Goal: Transaction & Acquisition: Book appointment/travel/reservation

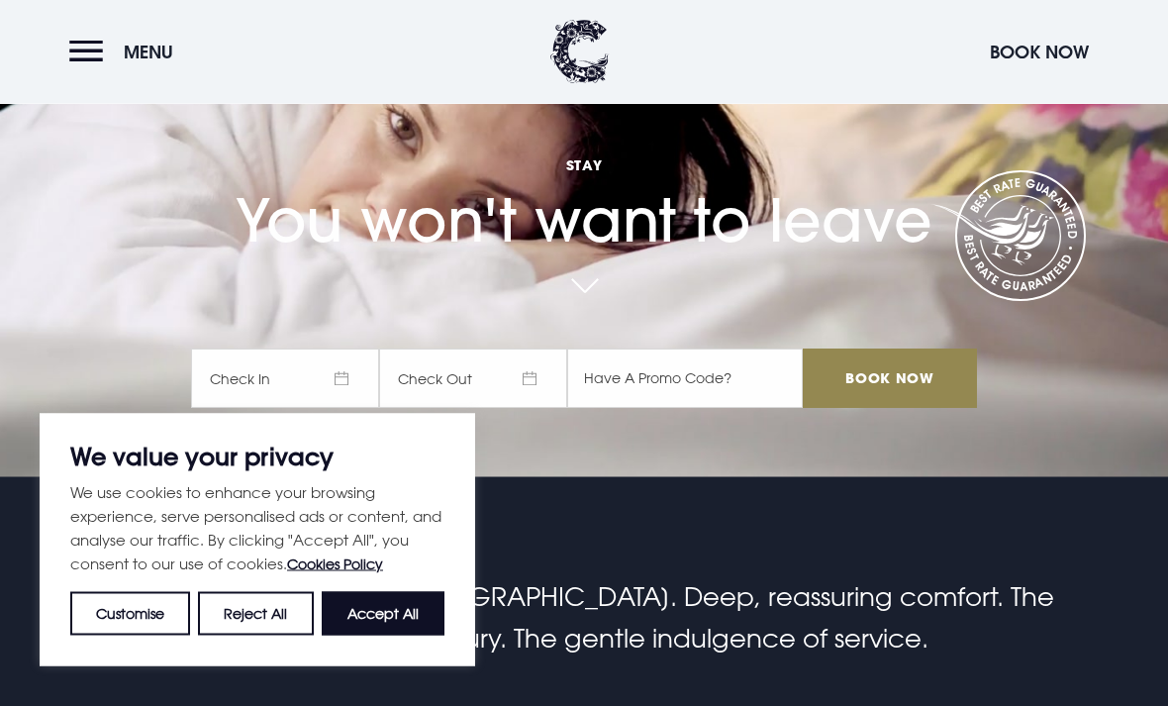
scroll to position [227, 0]
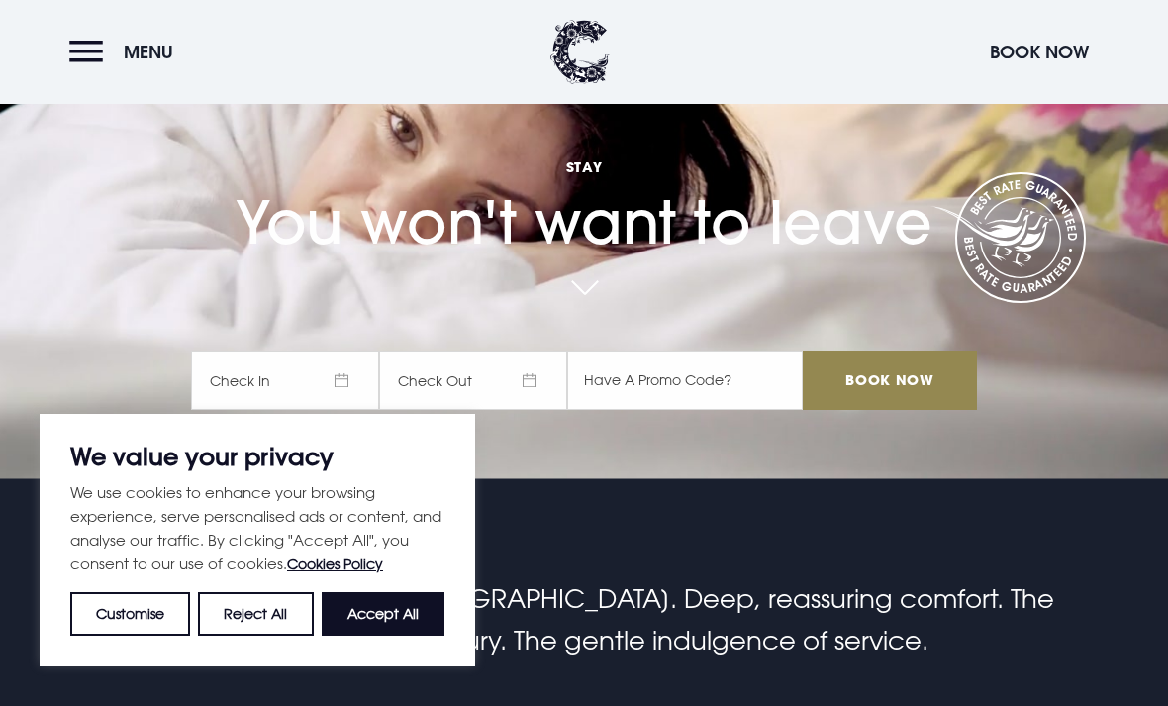
click at [405, 636] on button "Accept All" at bounding box center [383, 614] width 123 height 44
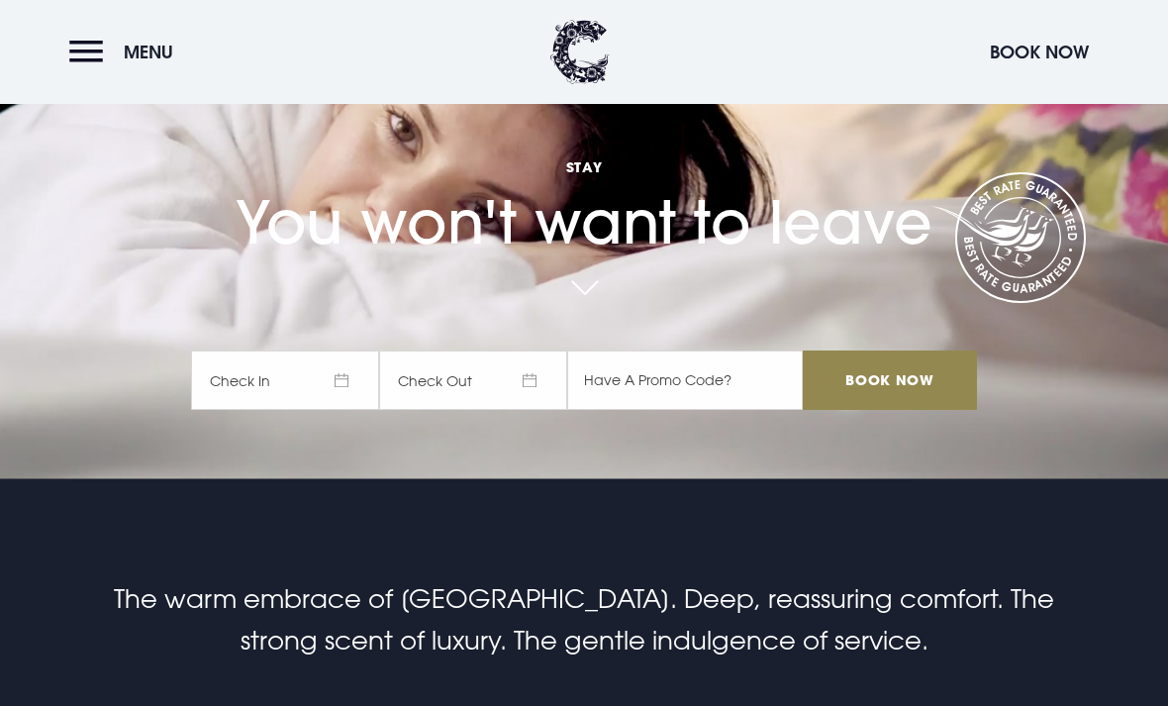
checkbox input "true"
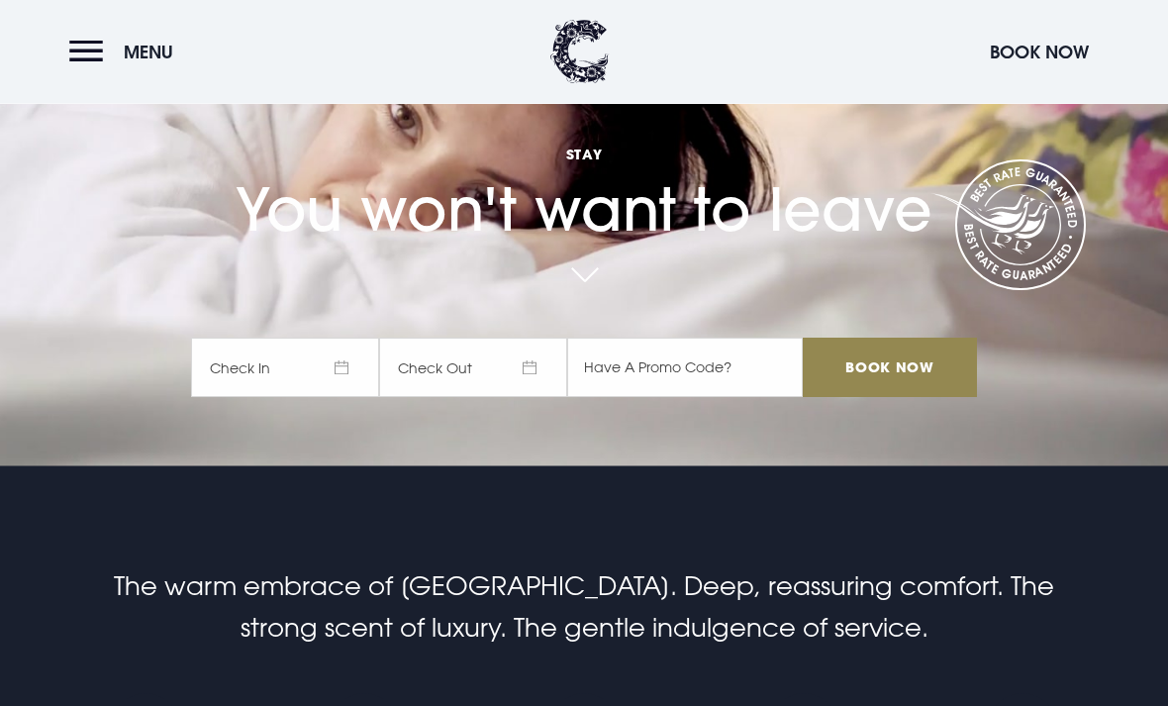
scroll to position [267, 0]
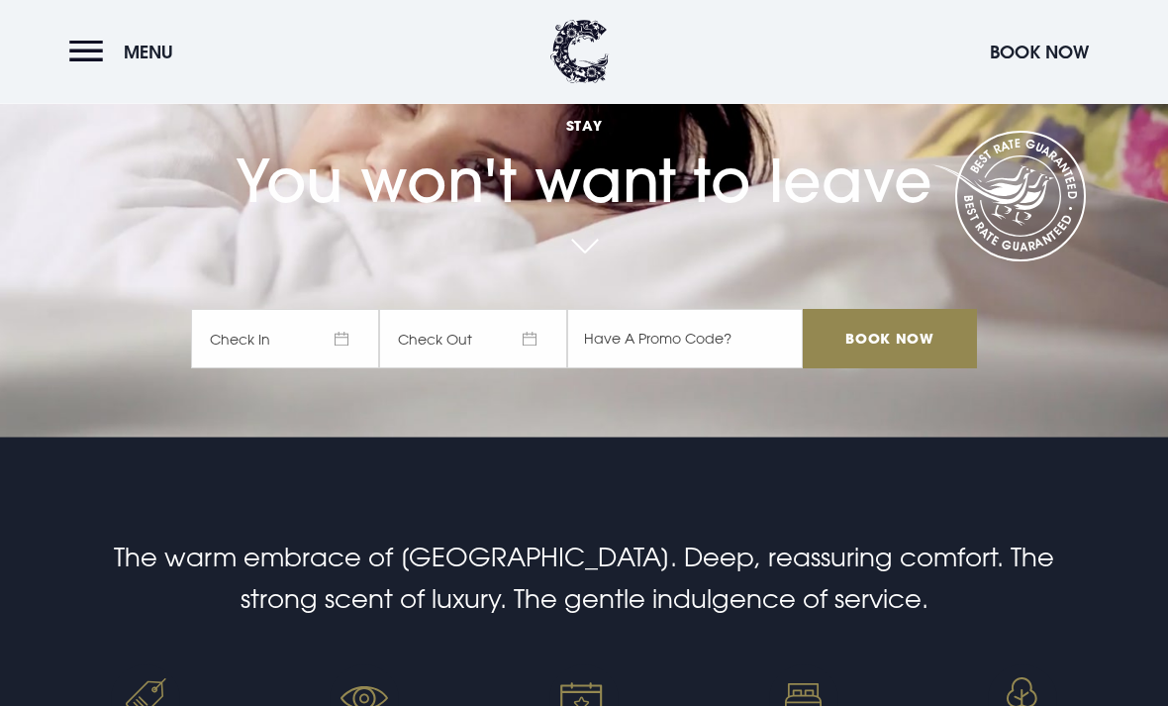
click at [313, 369] on span "Check In" at bounding box center [285, 339] width 188 height 59
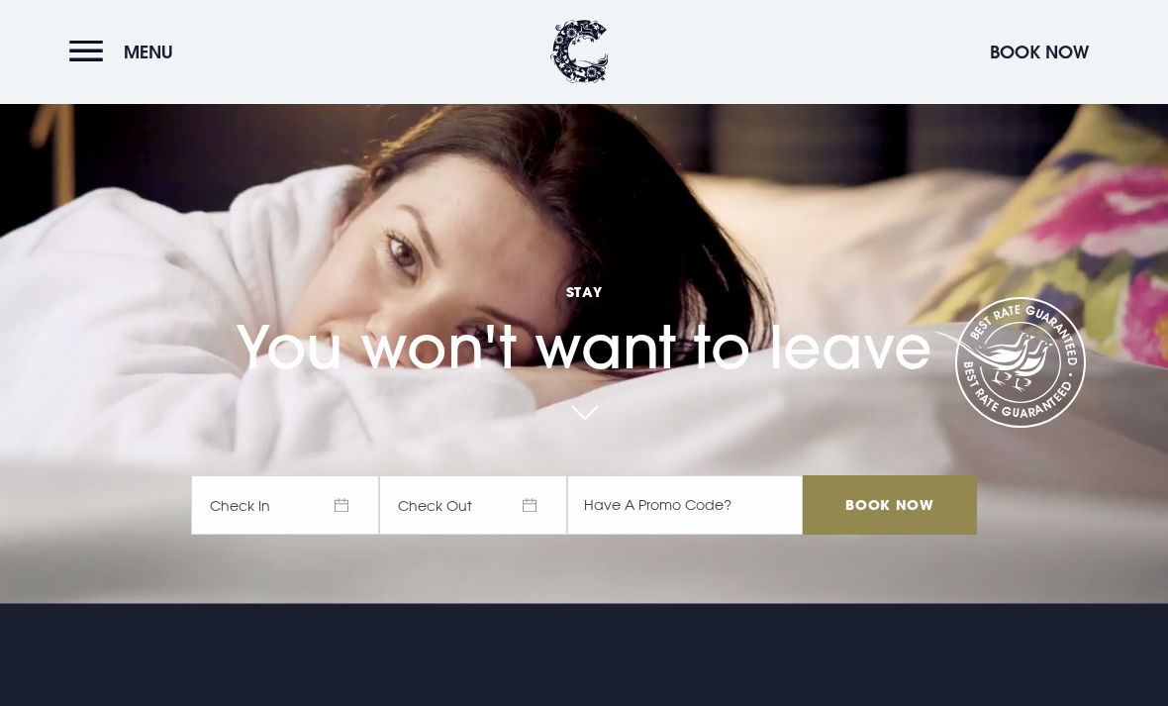
scroll to position [102, 0]
click at [1055, 53] on button "Book Now" at bounding box center [1039, 52] width 119 height 43
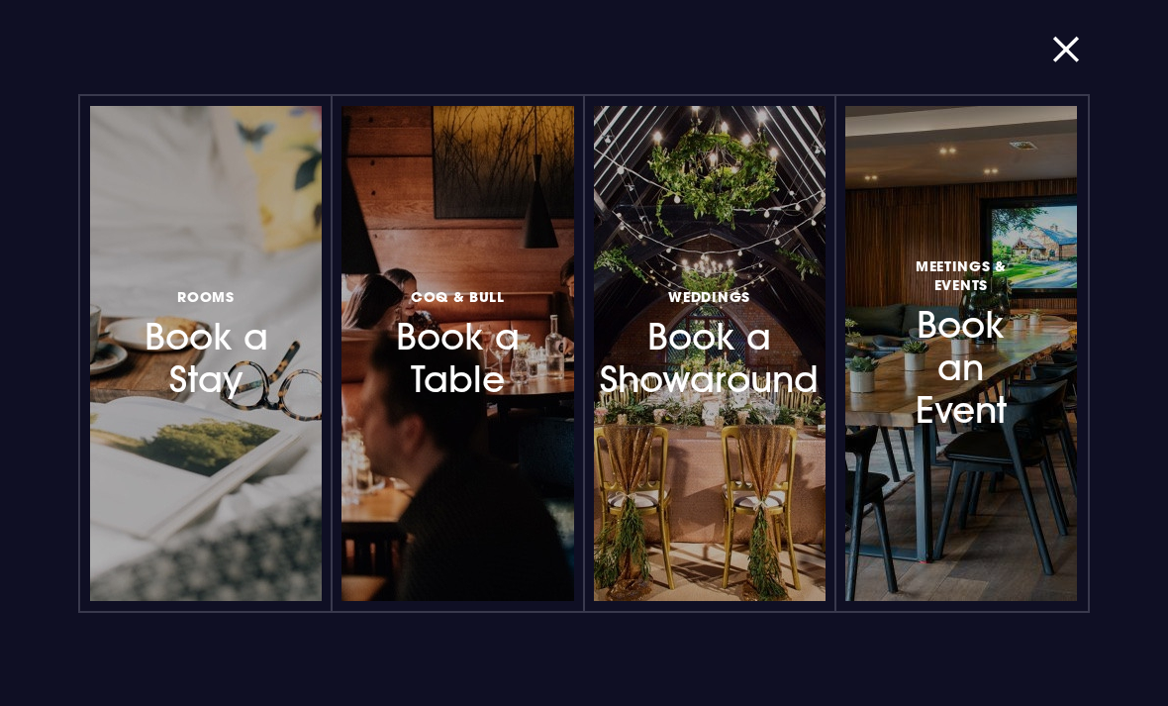
click at [167, 402] on h3 "Rooms Book a Stay" at bounding box center [206, 343] width 135 height 118
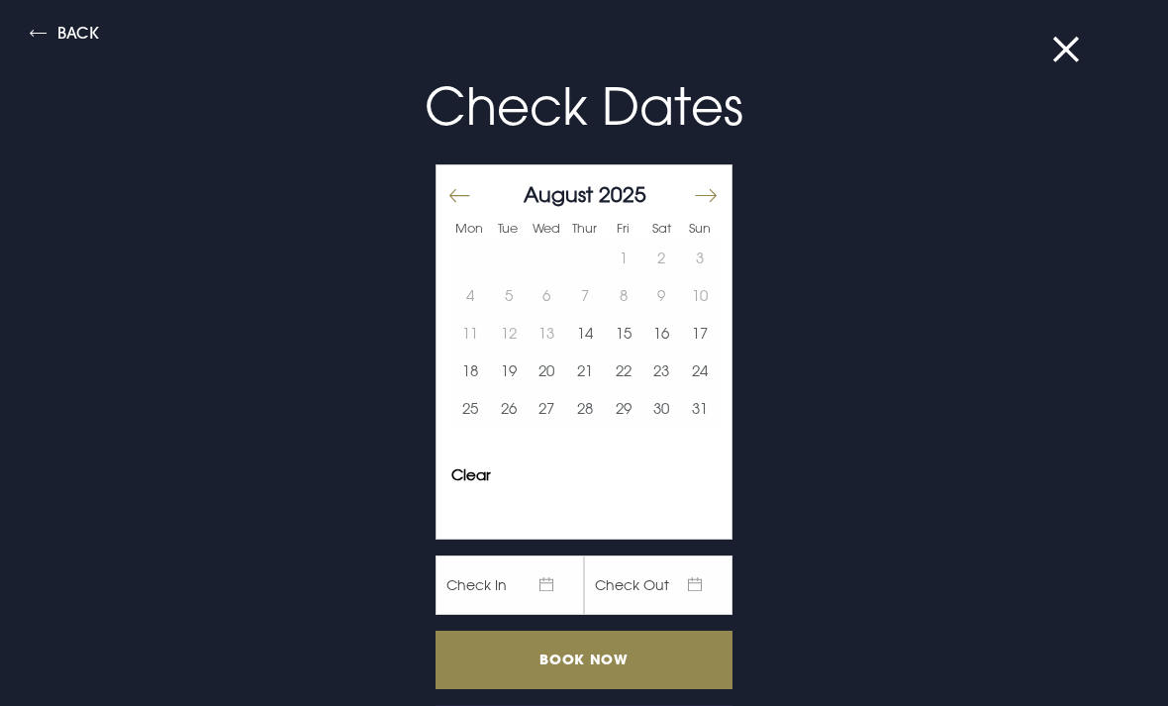
click at [717, 197] on button "Move forward to switch to the next month." at bounding box center [705, 196] width 24 height 42
click at [551, 331] on button "17" at bounding box center [547, 333] width 39 height 38
click at [586, 333] on button "18" at bounding box center [585, 333] width 39 height 38
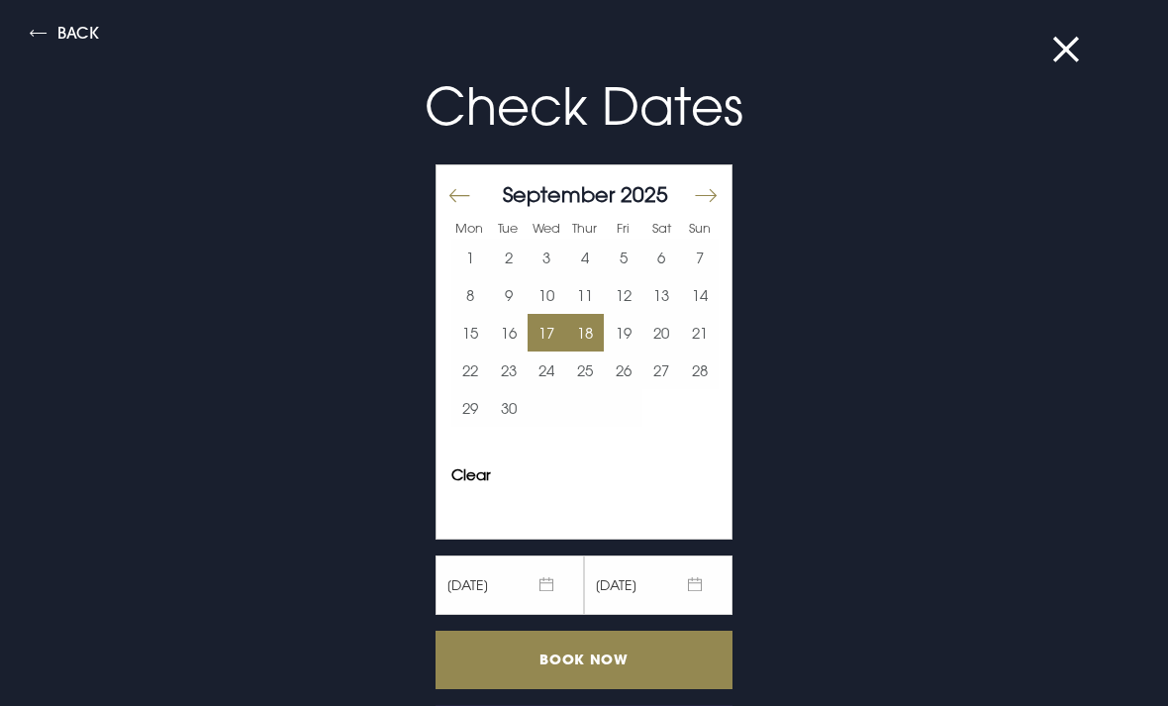
click at [658, 658] on input "Book Now" at bounding box center [584, 660] width 297 height 58
